Goal: Navigation & Orientation: Understand site structure

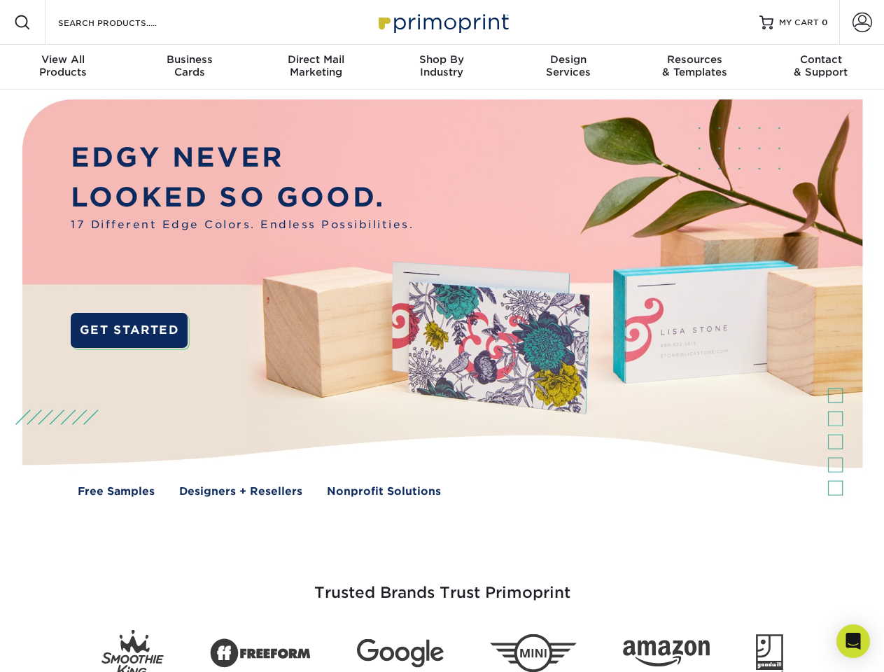
click at [442, 336] on img at bounding box center [441, 308] width 875 height 437
click at [22, 22] on span at bounding box center [22, 22] width 17 height 17
click at [861, 22] on span at bounding box center [862, 23] width 20 height 20
click at [63, 67] on div "View All Products" at bounding box center [63, 65] width 126 height 25
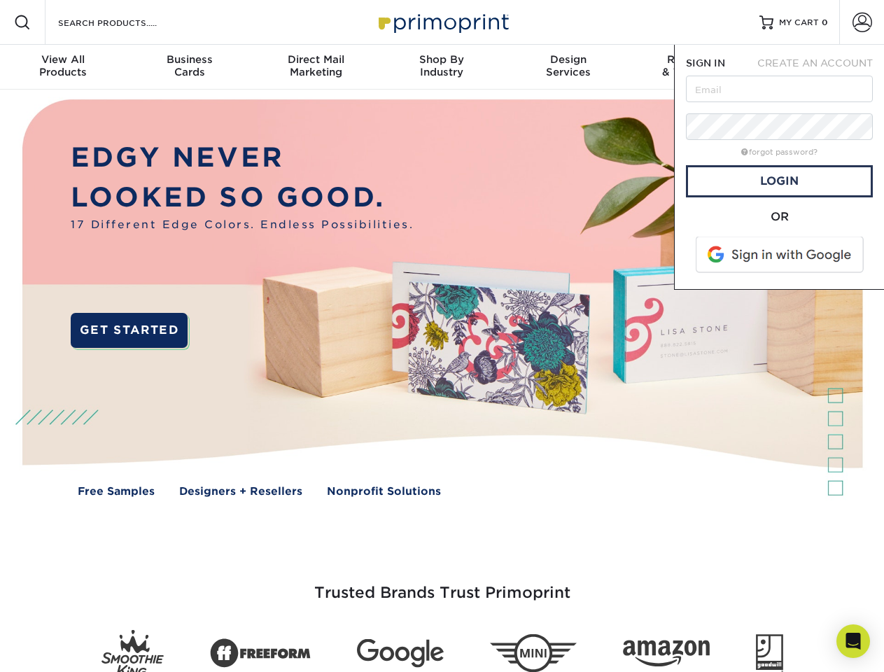
click at [189, 67] on div "Business Cards" at bounding box center [189, 65] width 126 height 25
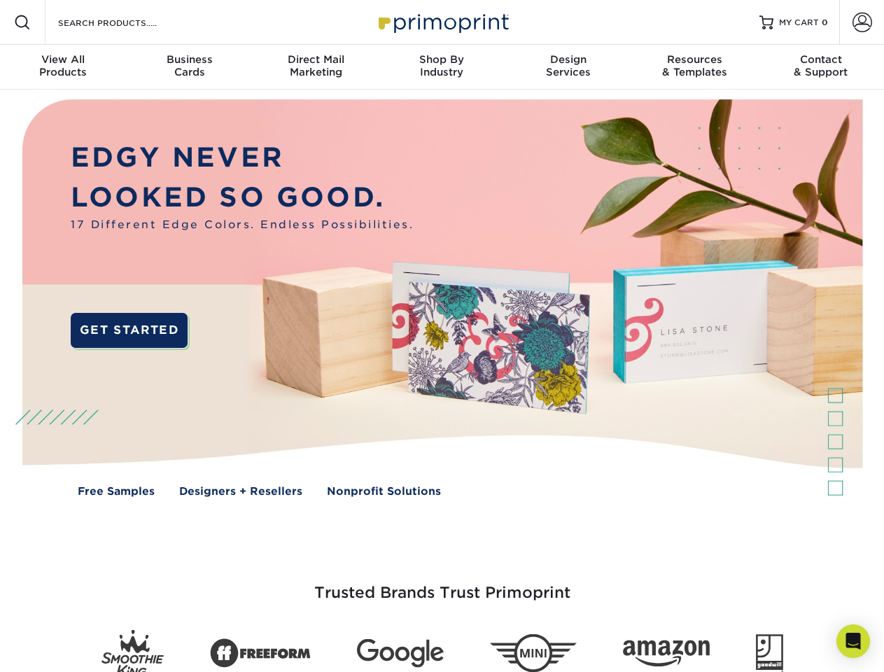
click at [316, 67] on div "Direct Mail Marketing" at bounding box center [316, 65] width 126 height 25
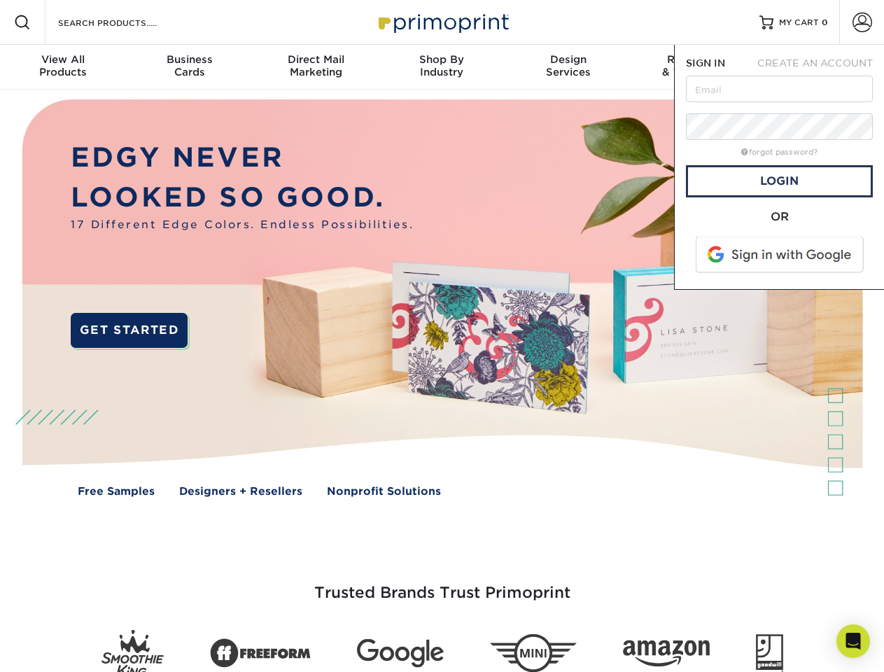
click at [442, 67] on div "Shop By Industry" at bounding box center [442, 65] width 126 height 25
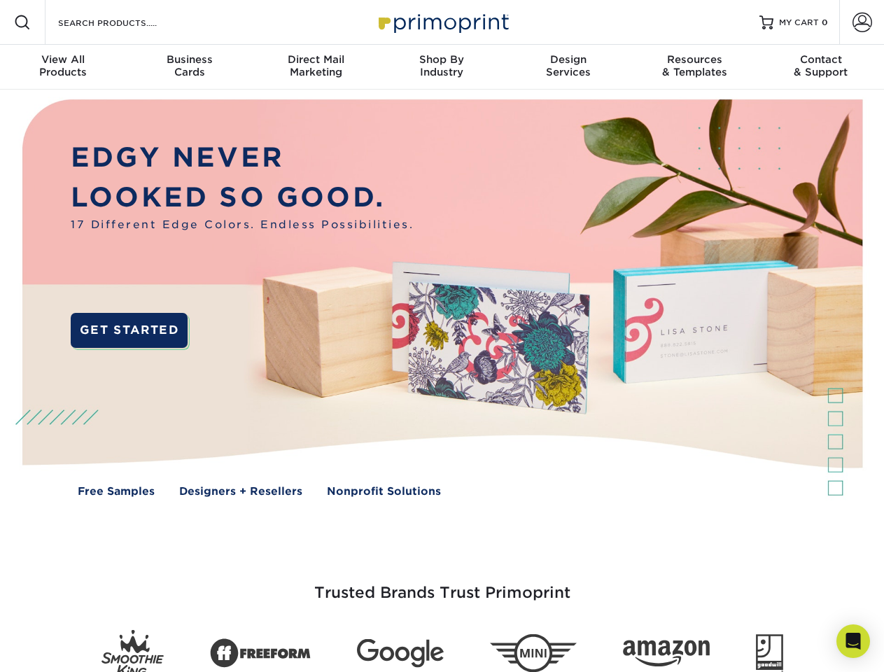
click at [568, 67] on div "Design Services" at bounding box center [568, 65] width 126 height 25
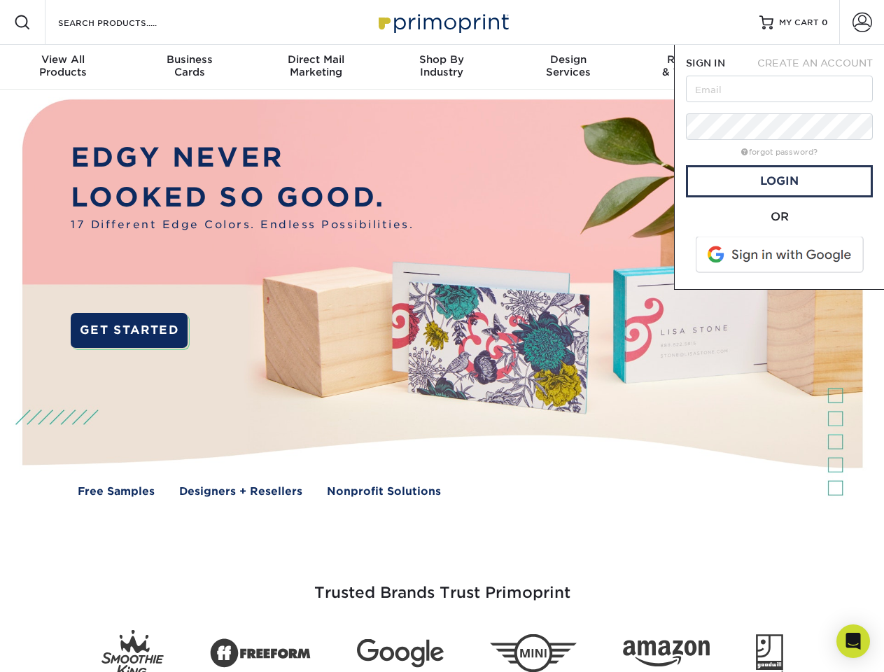
click at [694, 67] on span "SIGN IN" at bounding box center [705, 62] width 39 height 11
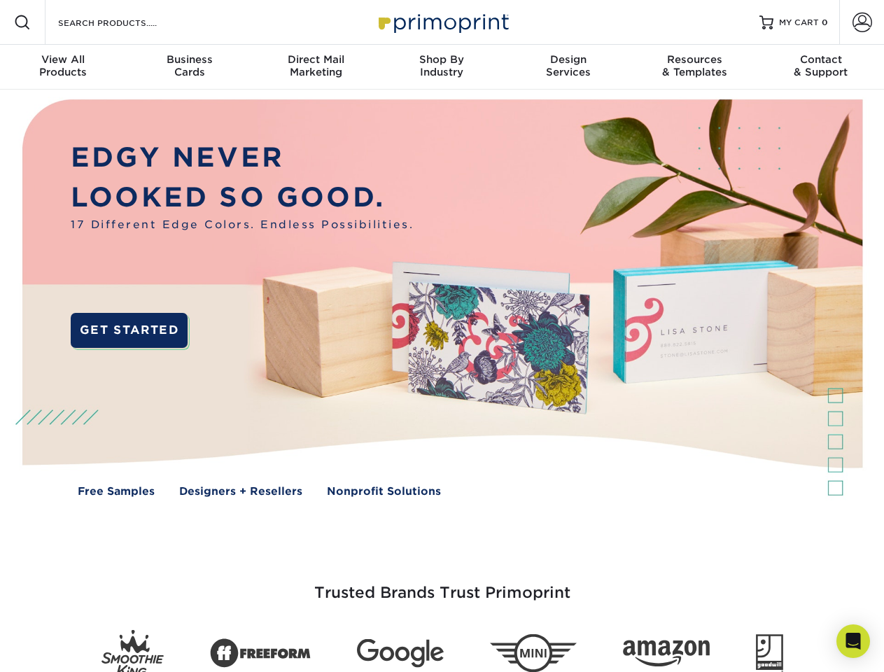
click at [821, 67] on div "Contact & Support" at bounding box center [821, 65] width 126 height 25
